Goal: Transaction & Acquisition: Download file/media

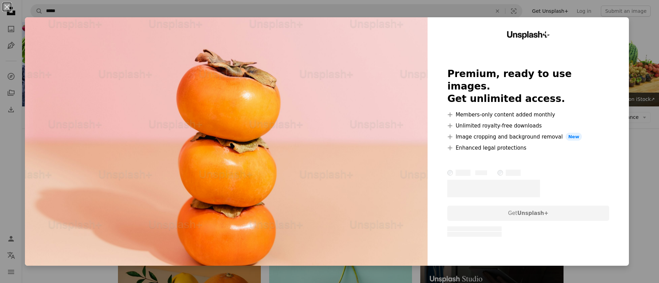
scroll to position [3748, 0]
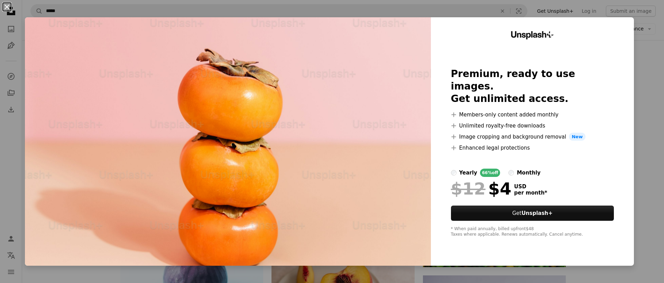
click at [8, 7] on button "An X shape" at bounding box center [7, 7] width 8 height 8
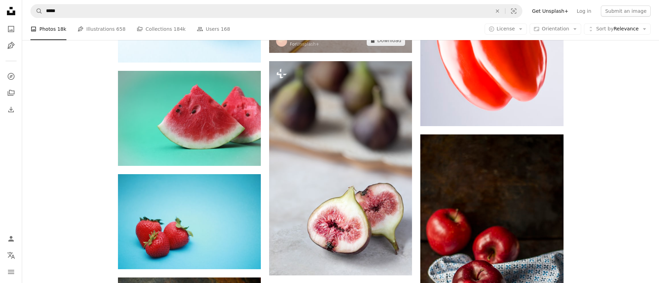
scroll to position [4094, 0]
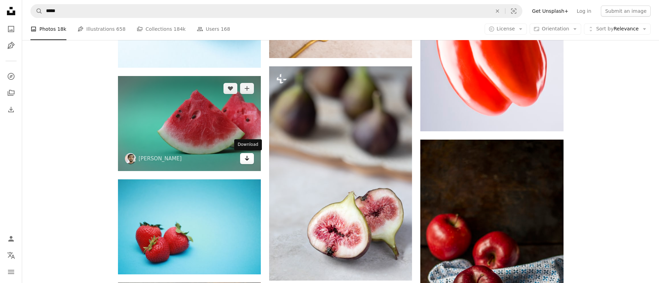
click at [249, 157] on icon "Arrow pointing down" at bounding box center [247, 158] width 6 height 8
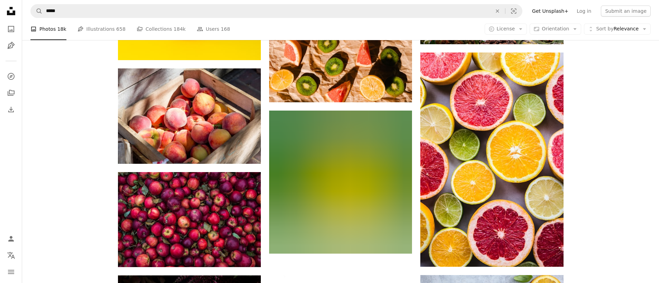
scroll to position [4716, 0]
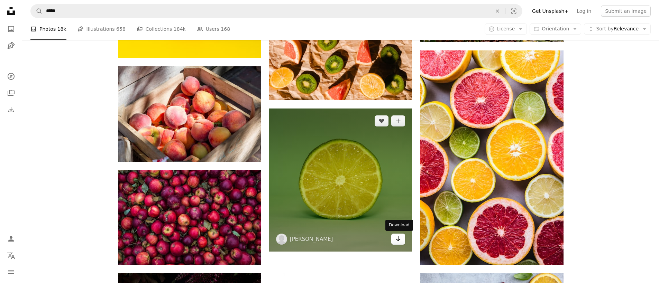
click at [398, 241] on icon "Arrow pointing down" at bounding box center [398, 239] width 6 height 8
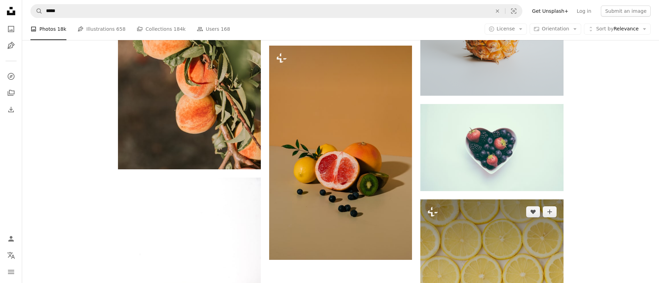
scroll to position [6756, 0]
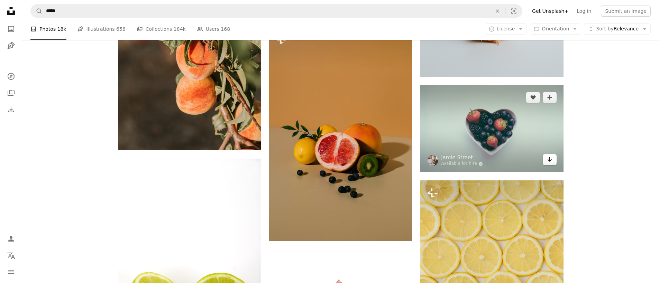
click at [546, 160] on link "Arrow pointing down" at bounding box center [549, 159] width 14 height 11
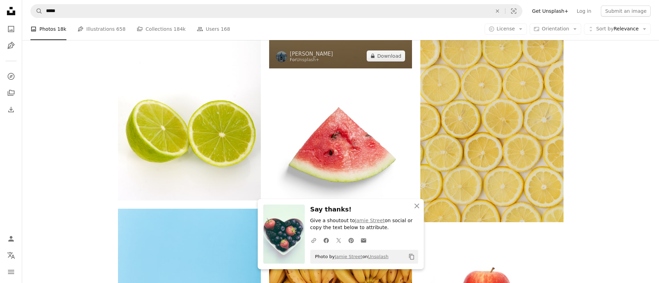
scroll to position [6929, 0]
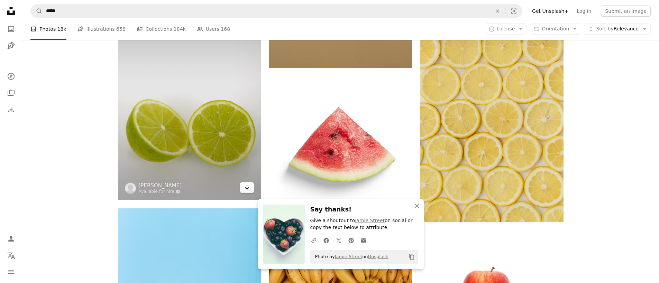
click at [250, 186] on link "Arrow pointing down" at bounding box center [247, 187] width 14 height 11
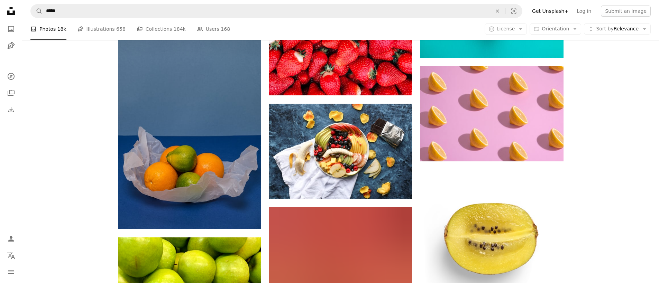
scroll to position [9867, 0]
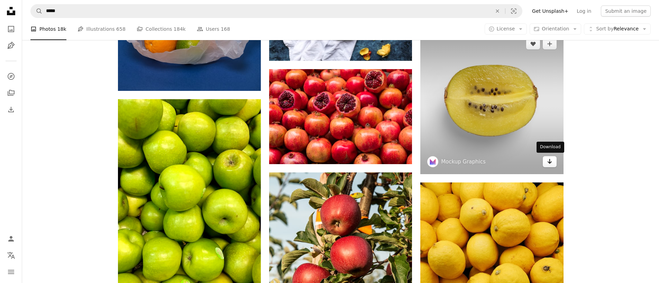
click at [548, 162] on icon "Download" at bounding box center [549, 161] width 4 height 5
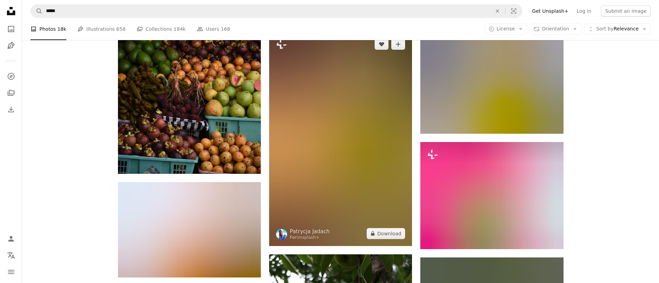
scroll to position [40185, 0]
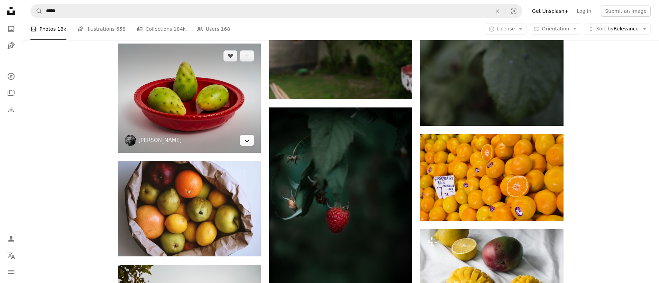
click at [247, 139] on icon "Download" at bounding box center [247, 140] width 4 height 5
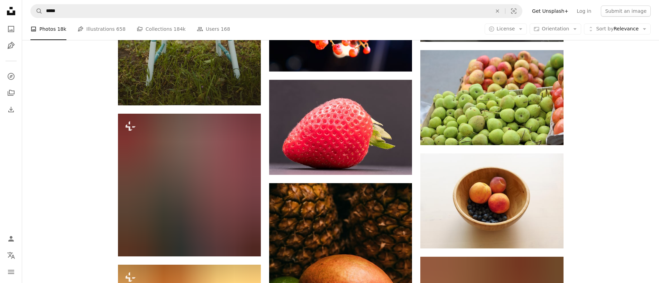
scroll to position [41775, 0]
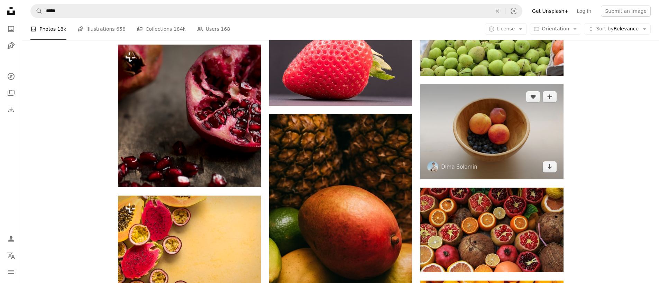
click at [553, 164] on link "Arrow pointing down" at bounding box center [549, 166] width 14 height 11
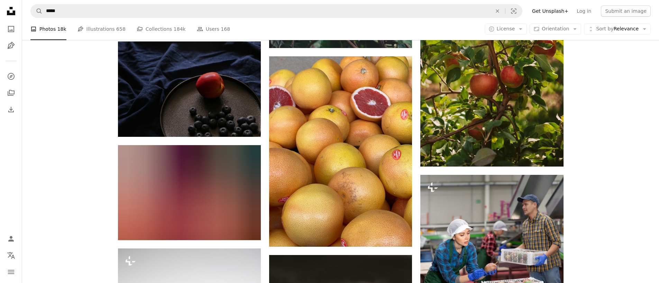
scroll to position [42536, 0]
